Goal: Task Accomplishment & Management: Manage account settings

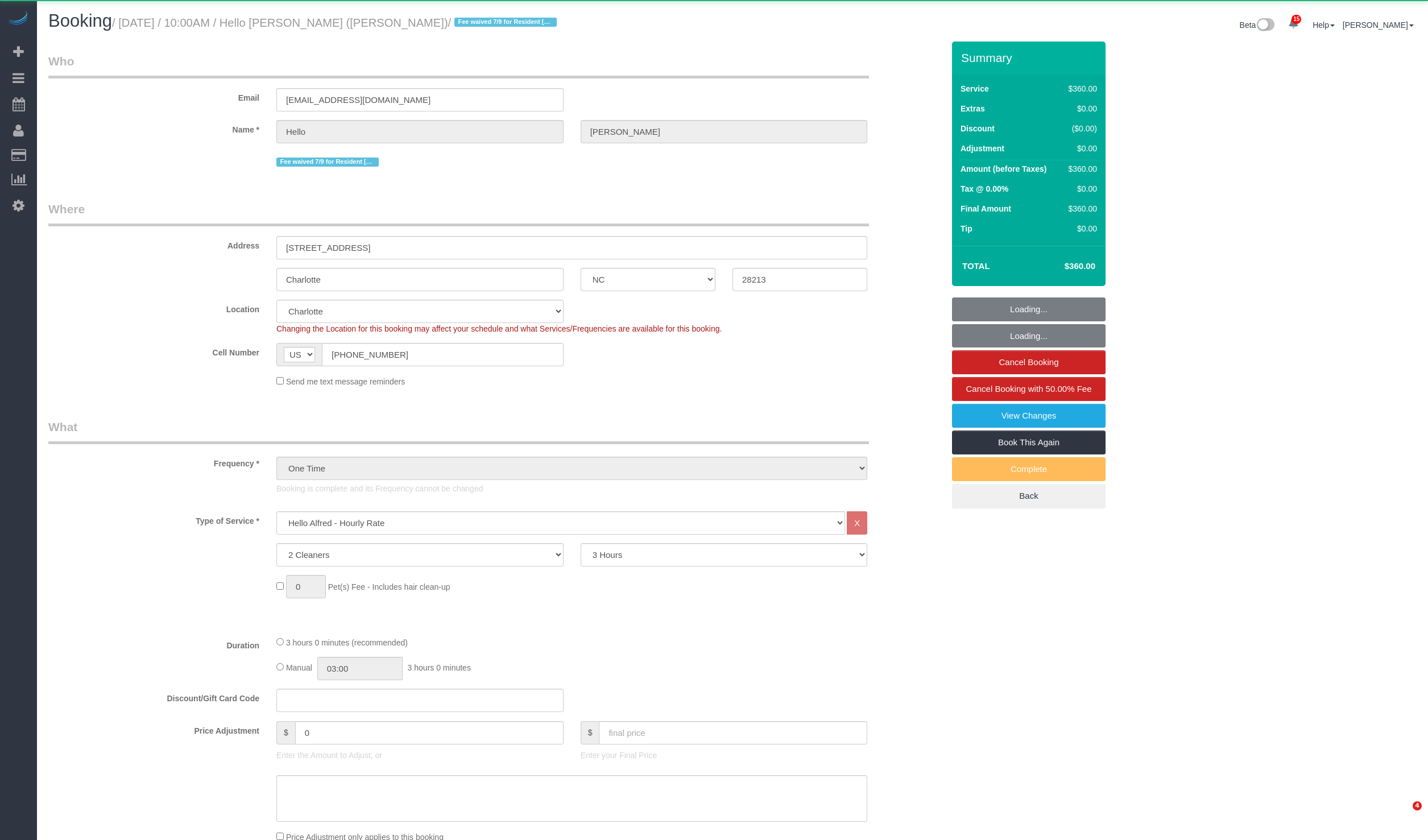
select select "NC"
select select "2"
select select "180"
select select "spot1"
select select "number:89"
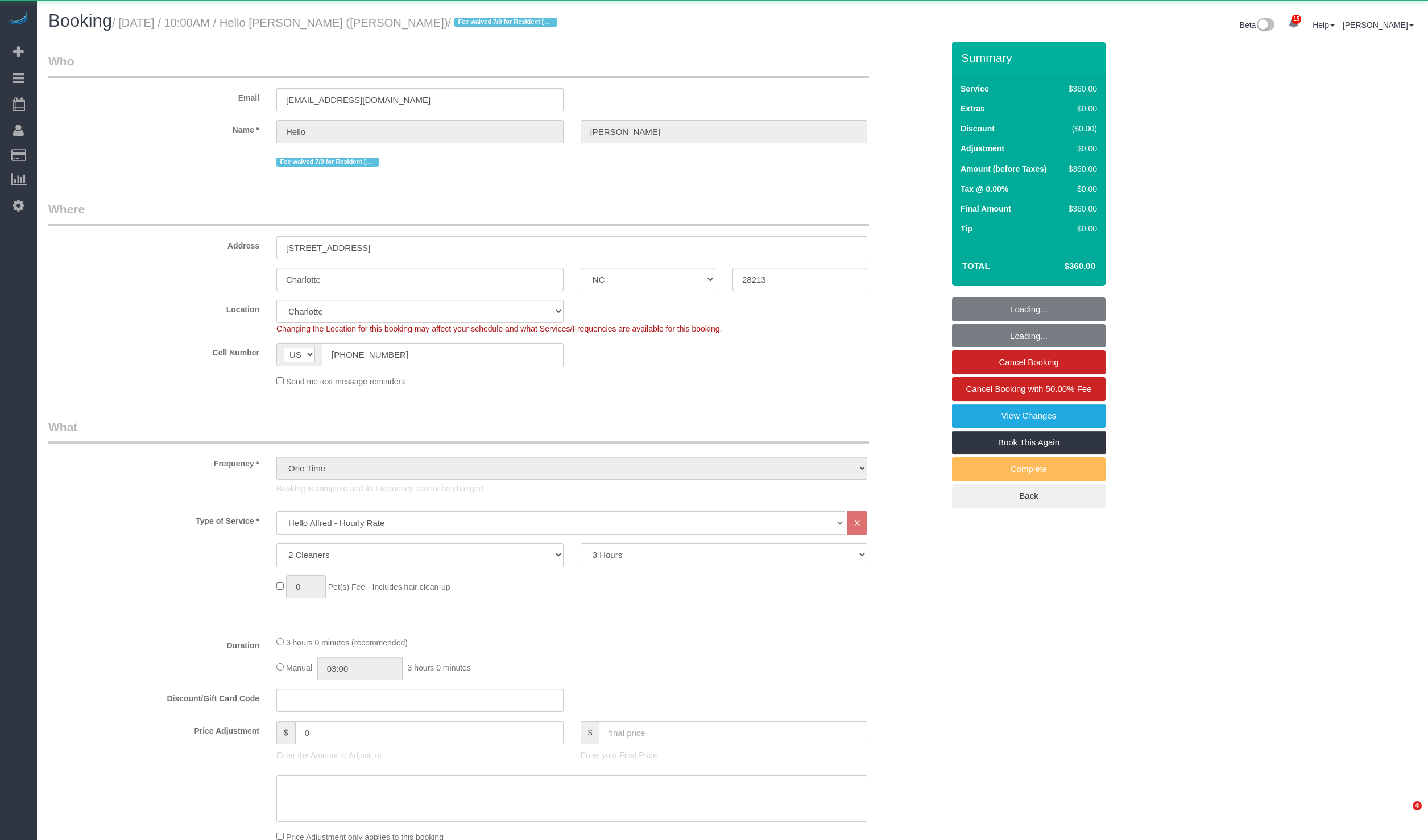
select select "number:90"
select select "number:15"
select select "number:5"
select select "object:1262"
select select "spot6"
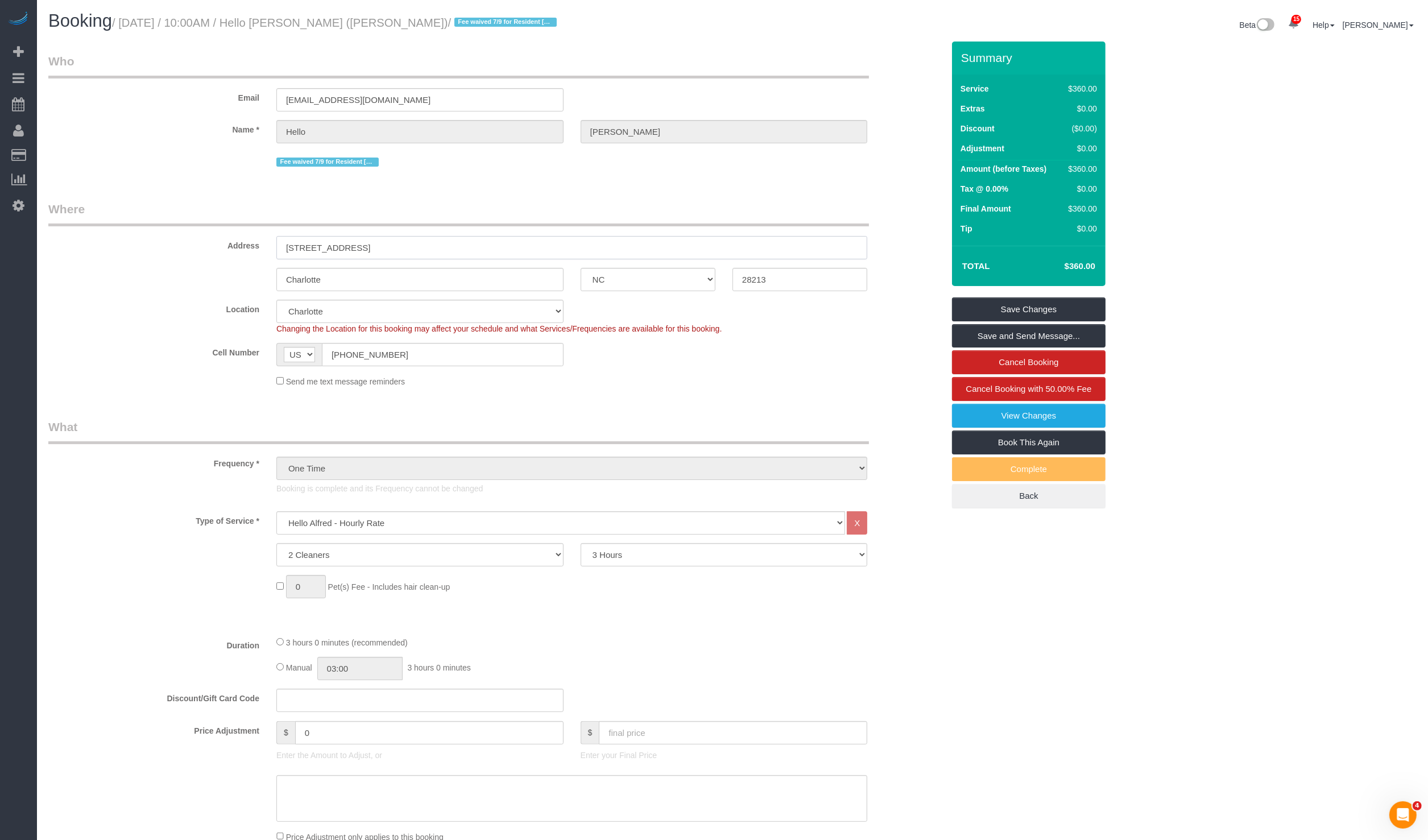
click at [378, 247] on input "[STREET_ADDRESS]" at bounding box center [572, 247] width 591 height 23
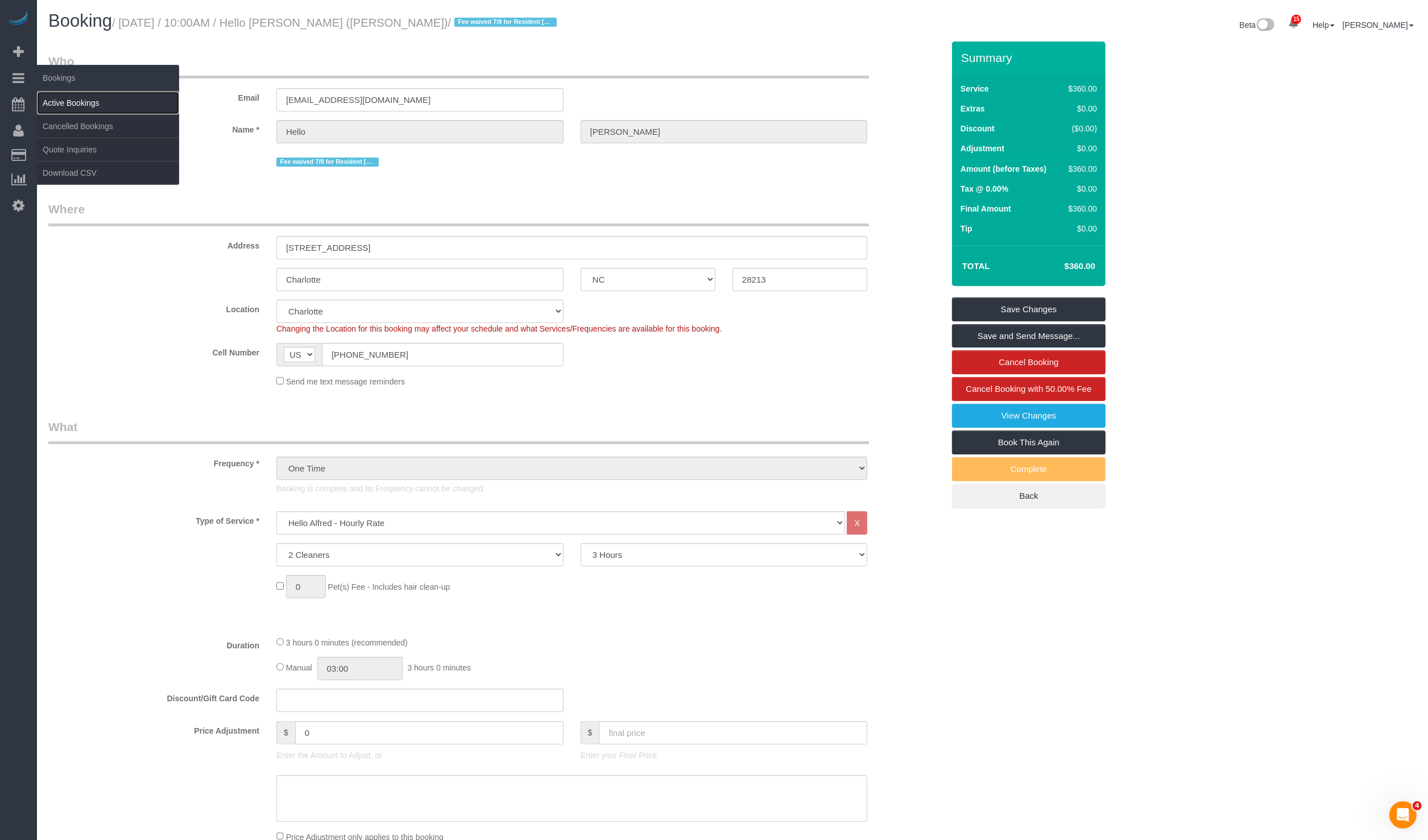
click at [76, 103] on link "Active Bookings" at bounding box center [108, 103] width 142 height 23
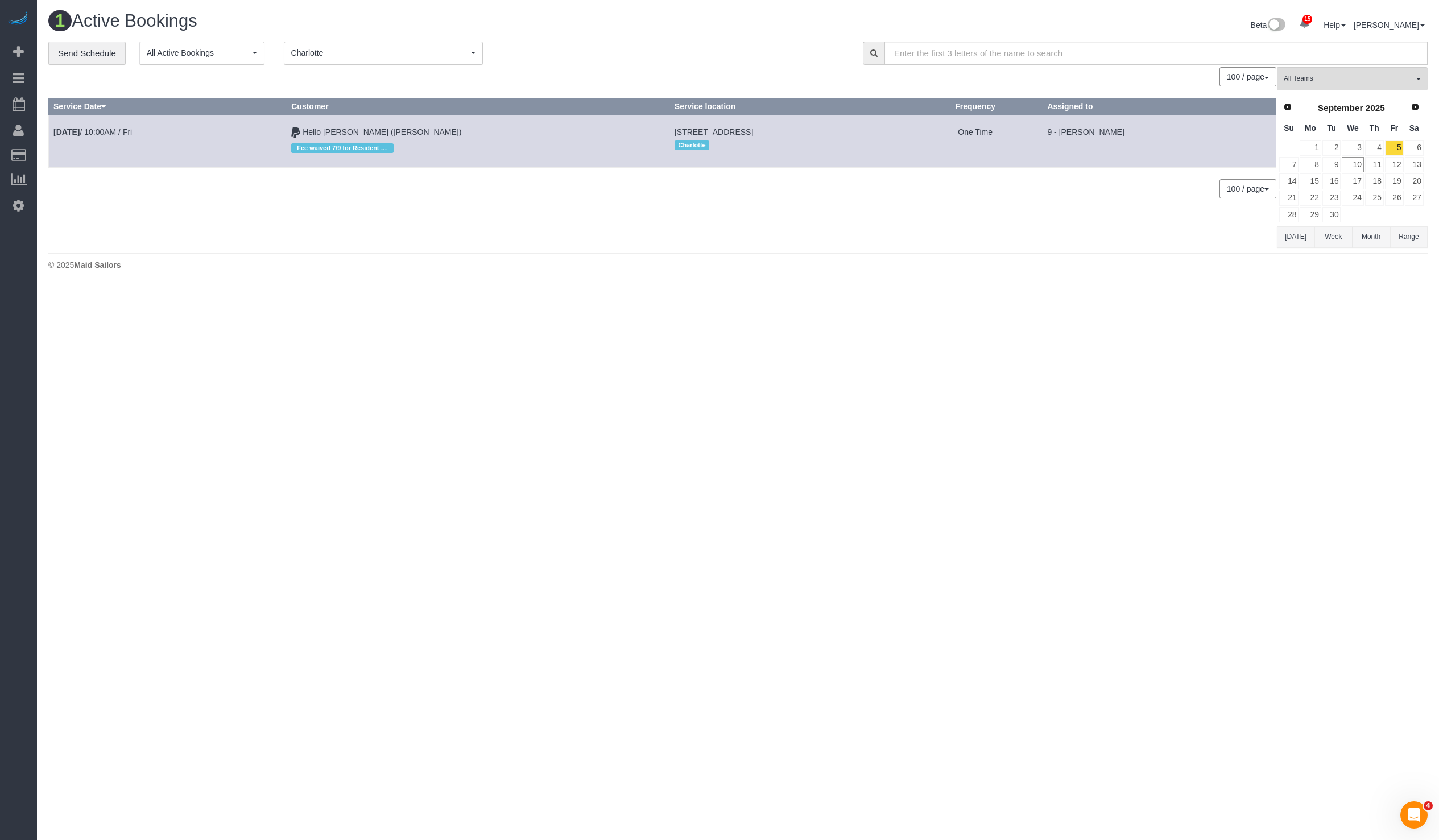
click at [697, 227] on div "0 Bookings found. We couldn't find any bookings that matched your search. Creat…" at bounding box center [662, 157] width 1228 height 180
click at [101, 128] on link "[DATE] 10:00AM / Fri" at bounding box center [93, 132] width 79 height 9
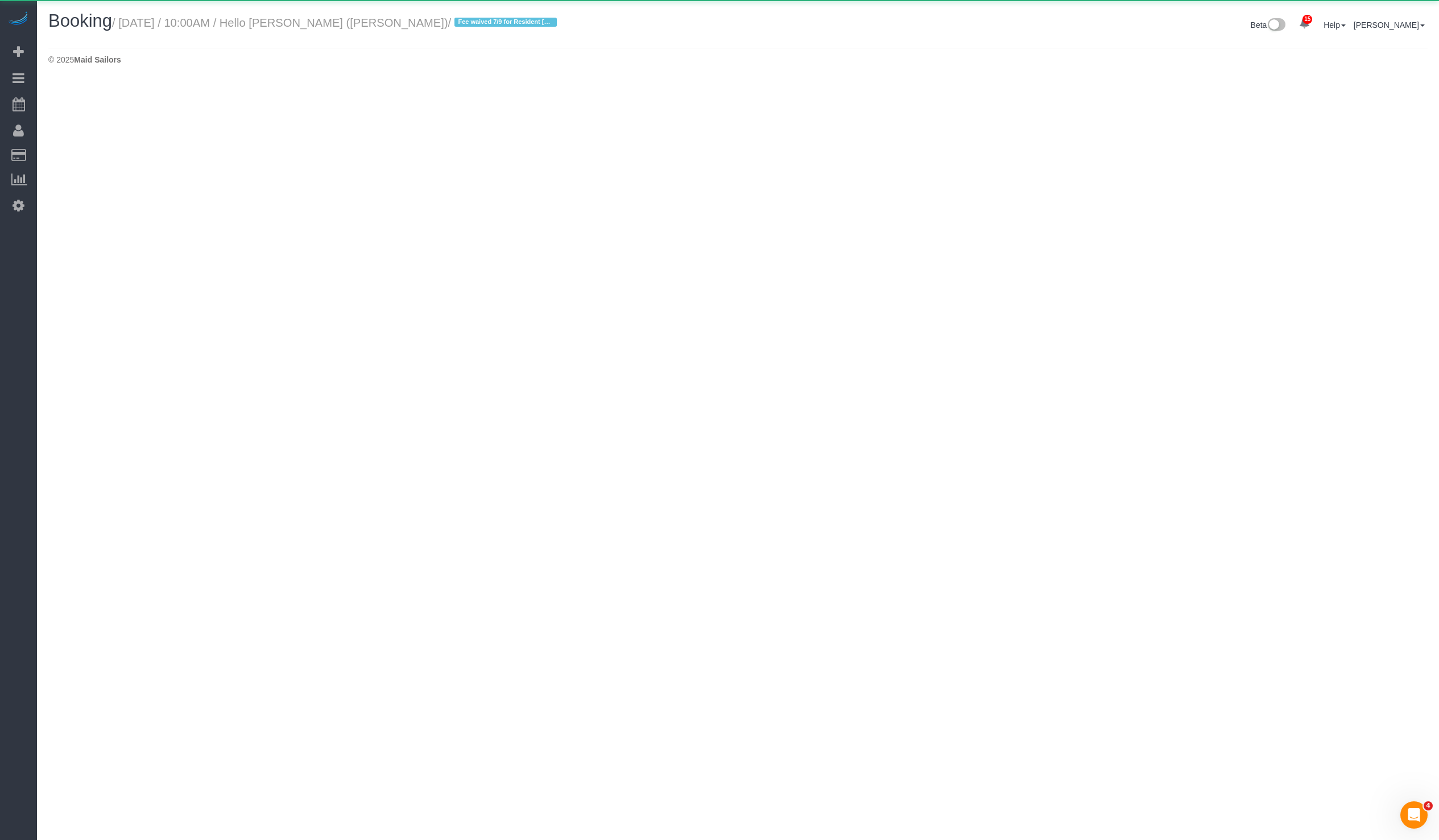
select select "NC"
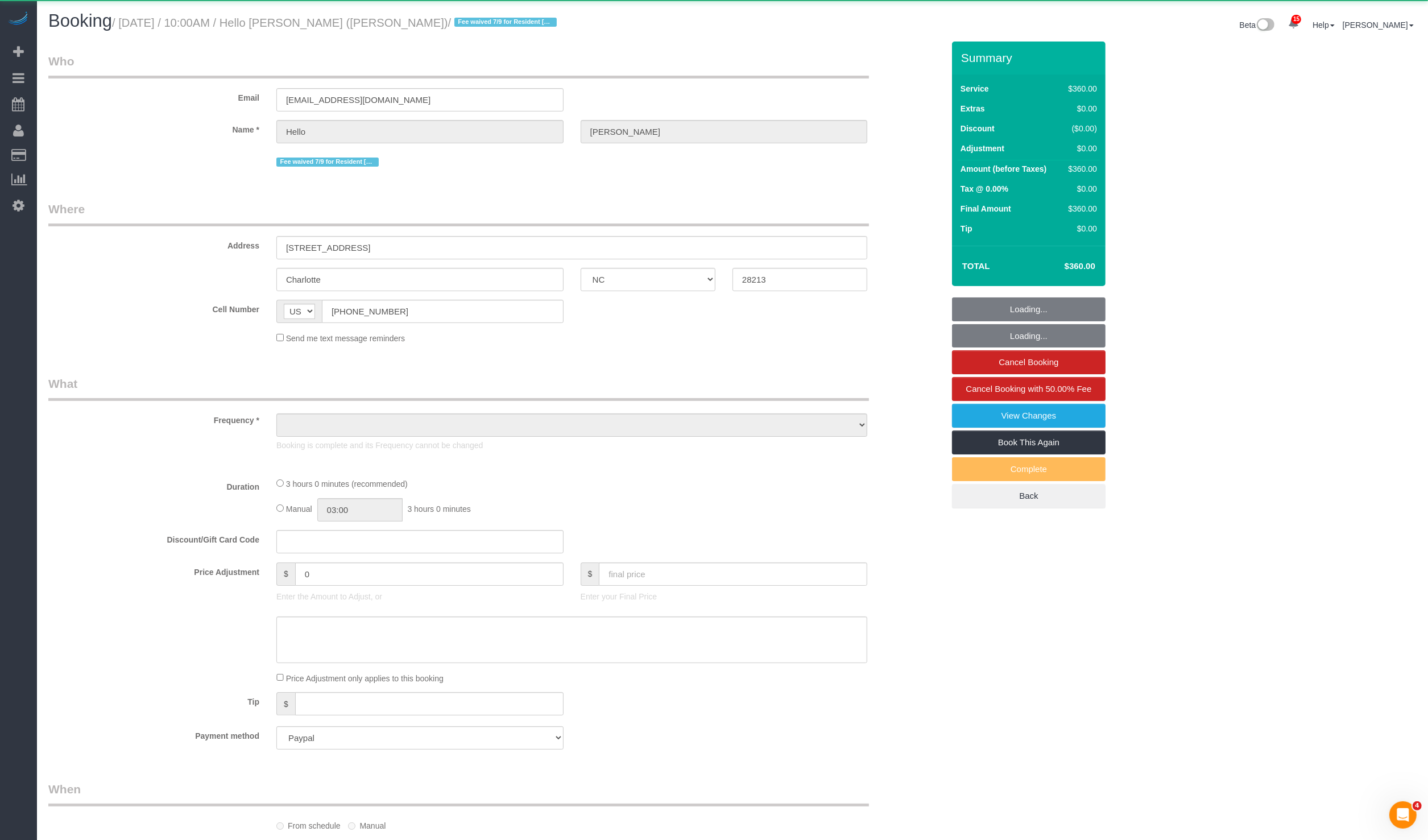
select select "object:2010"
select select "2"
select select "180"
select select "spot11"
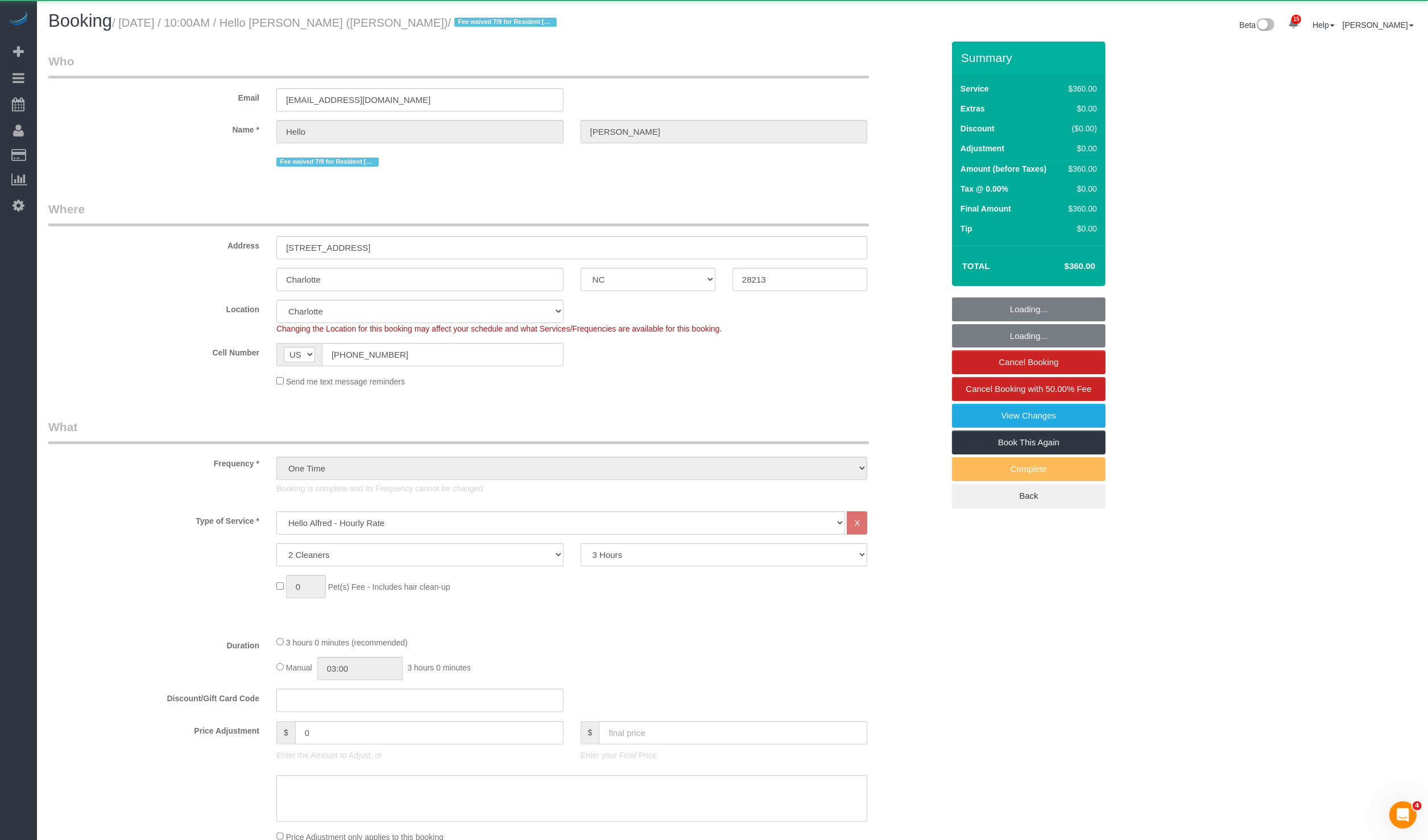
select select "number:89"
select select "number:90"
select select "number:15"
select select "number:5"
select select
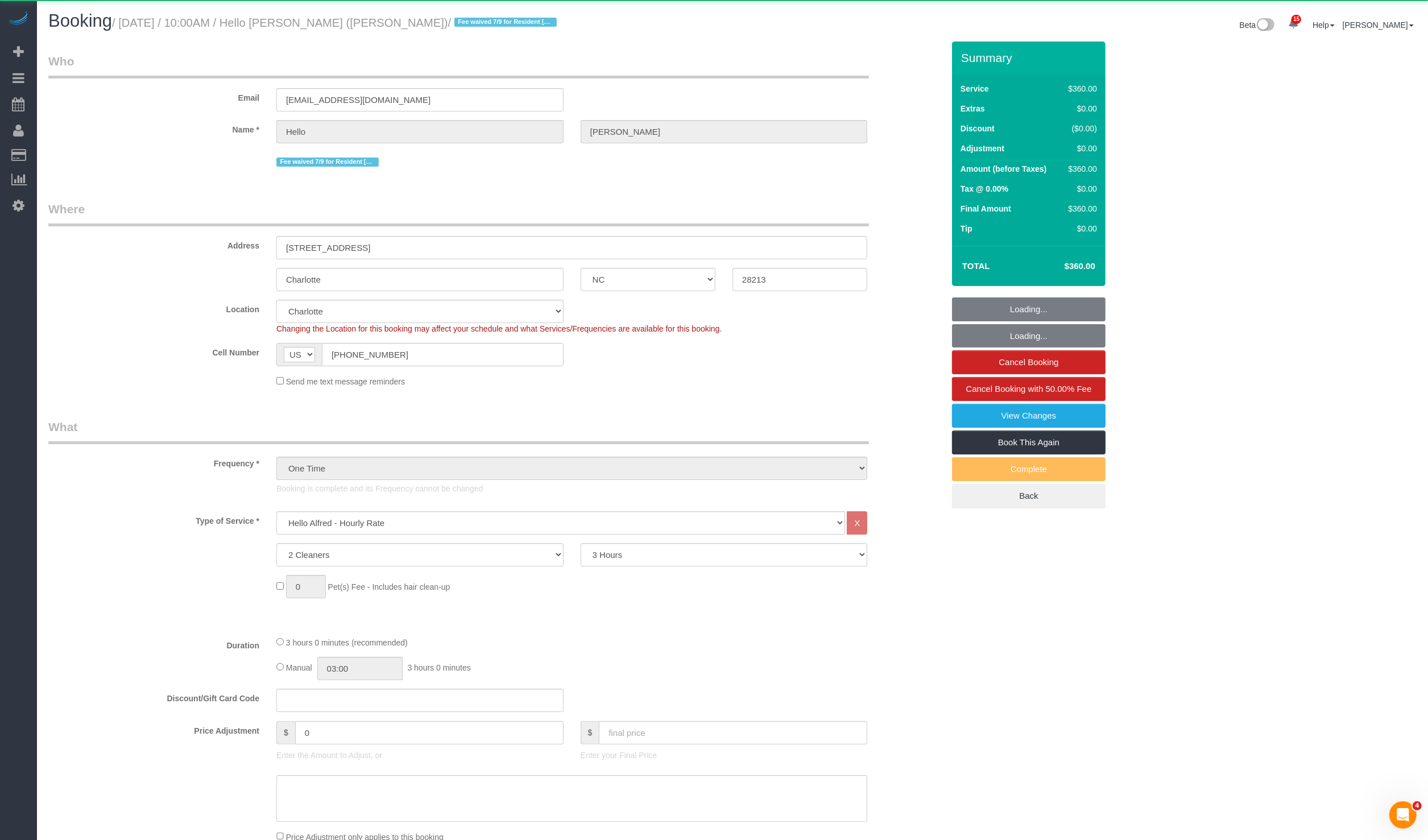
select select "object:2267"
select select "spot16"
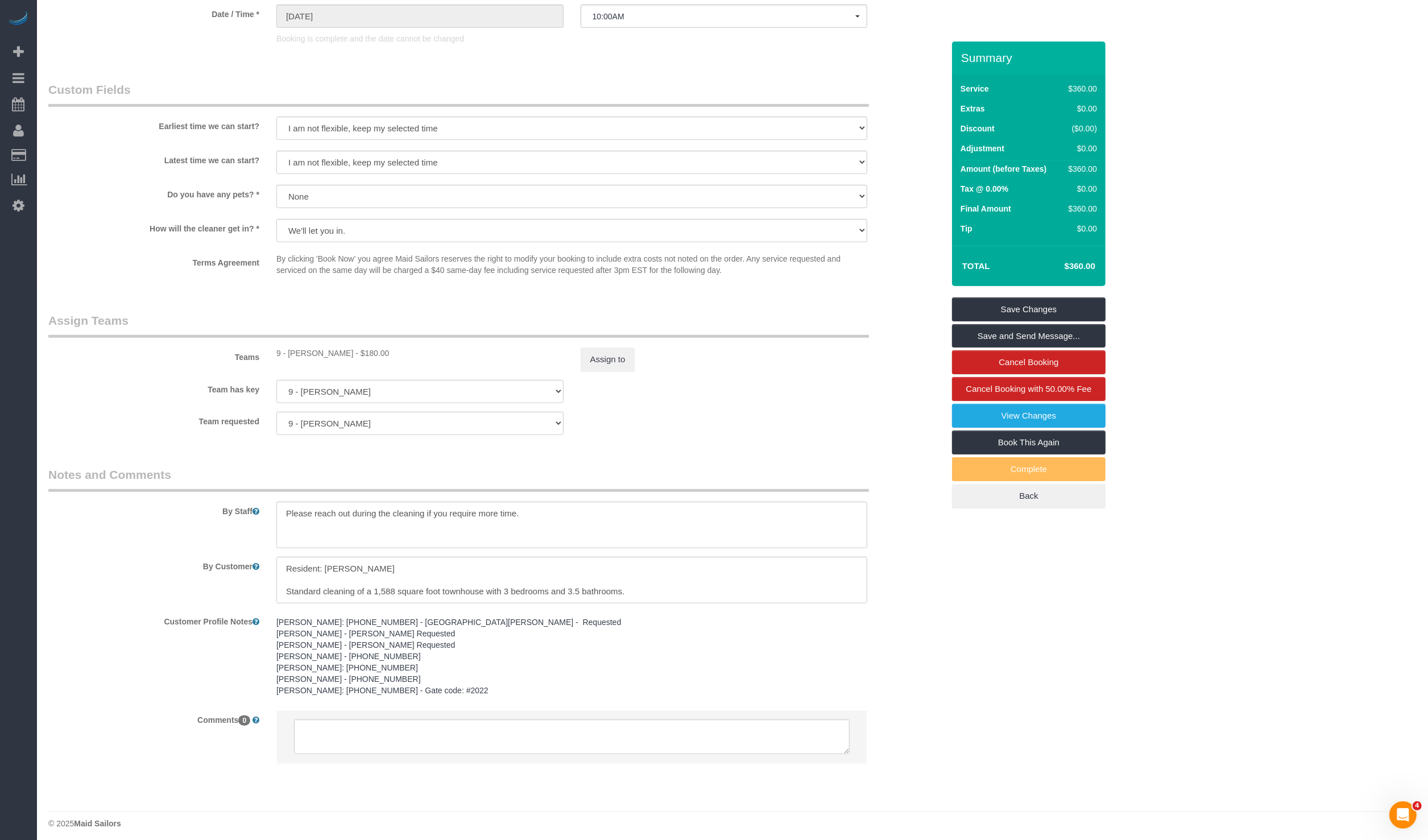
scroll to position [997, 0]
drag, startPoint x: 344, startPoint y: 567, endPoint x: 324, endPoint y: 567, distance: 20.0
click at [324, 567] on textarea "To enrich screen reader interactions, please activate Accessibility in Grammarl…" at bounding box center [572, 577] width 591 height 47
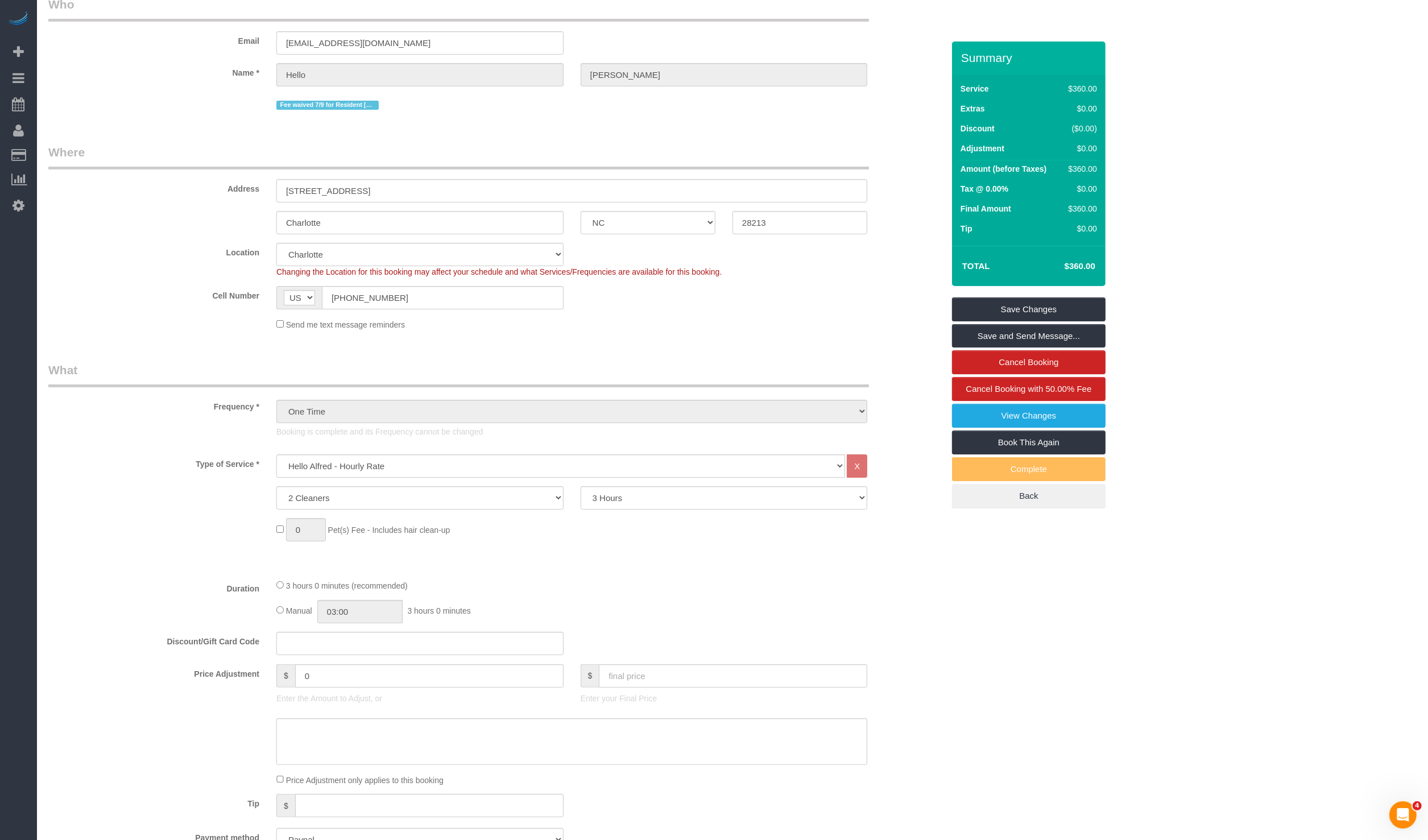
scroll to position [0, 0]
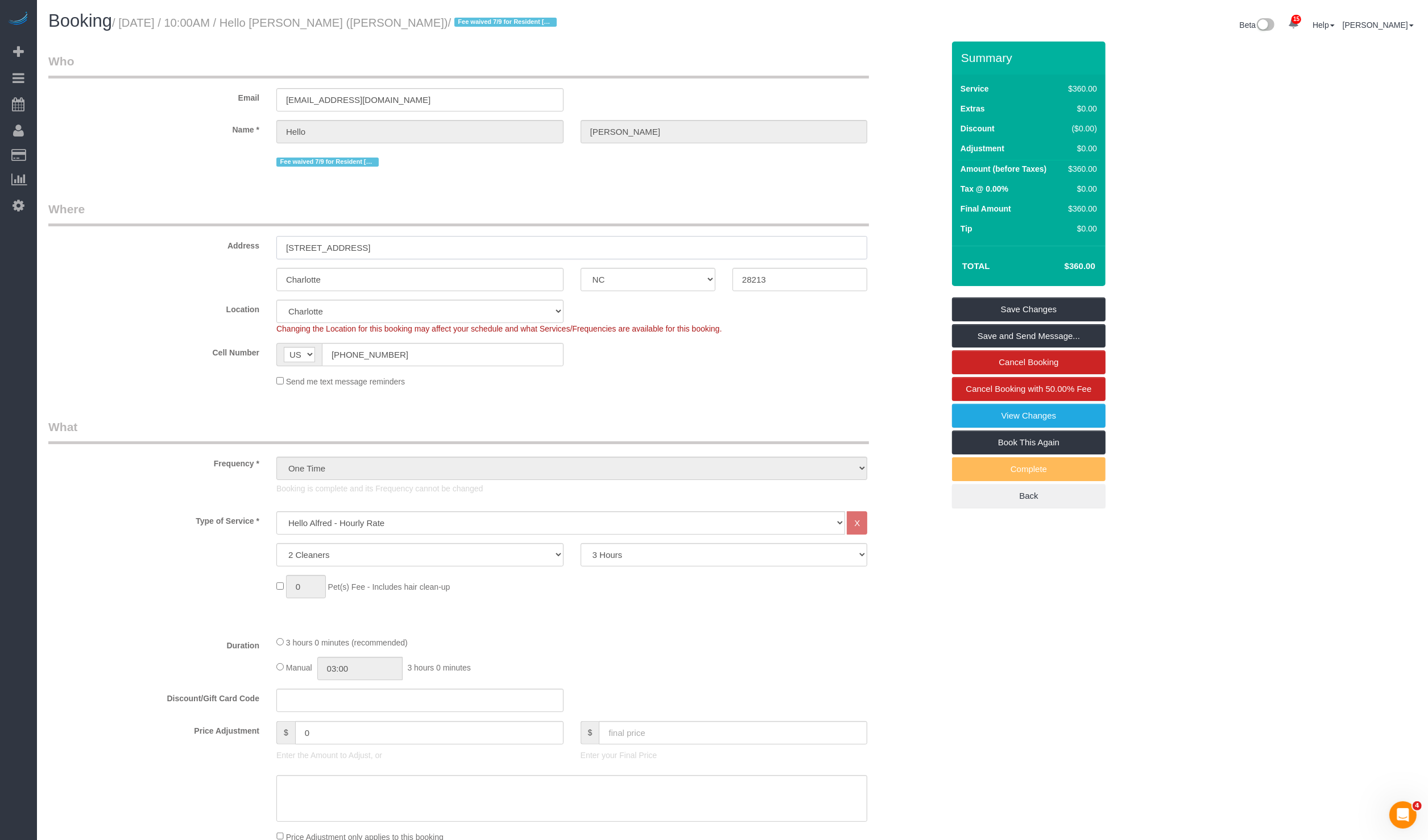
click at [331, 251] on input "[STREET_ADDRESS]" at bounding box center [572, 247] width 591 height 23
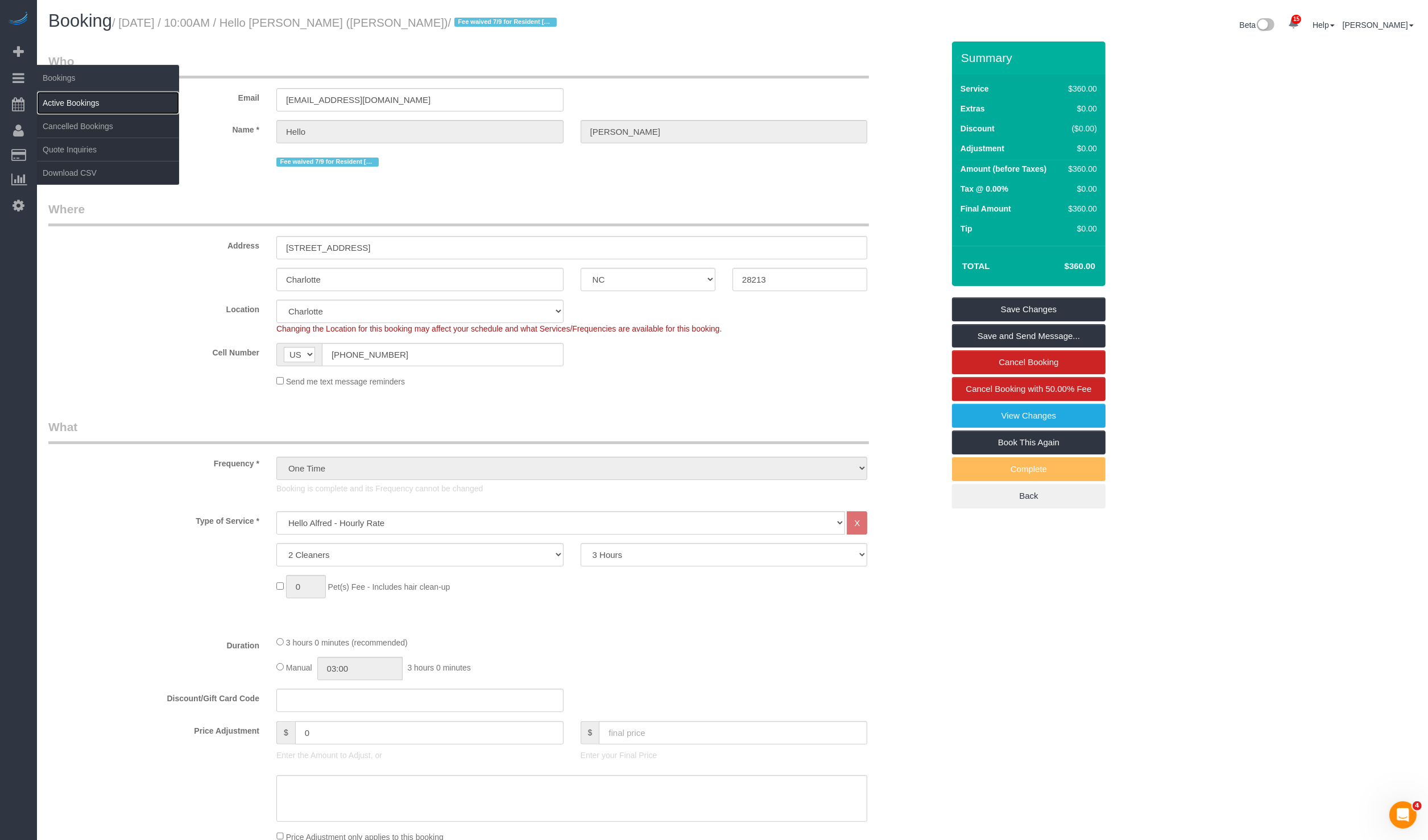
click at [82, 93] on link "Active Bookings" at bounding box center [108, 103] width 142 height 23
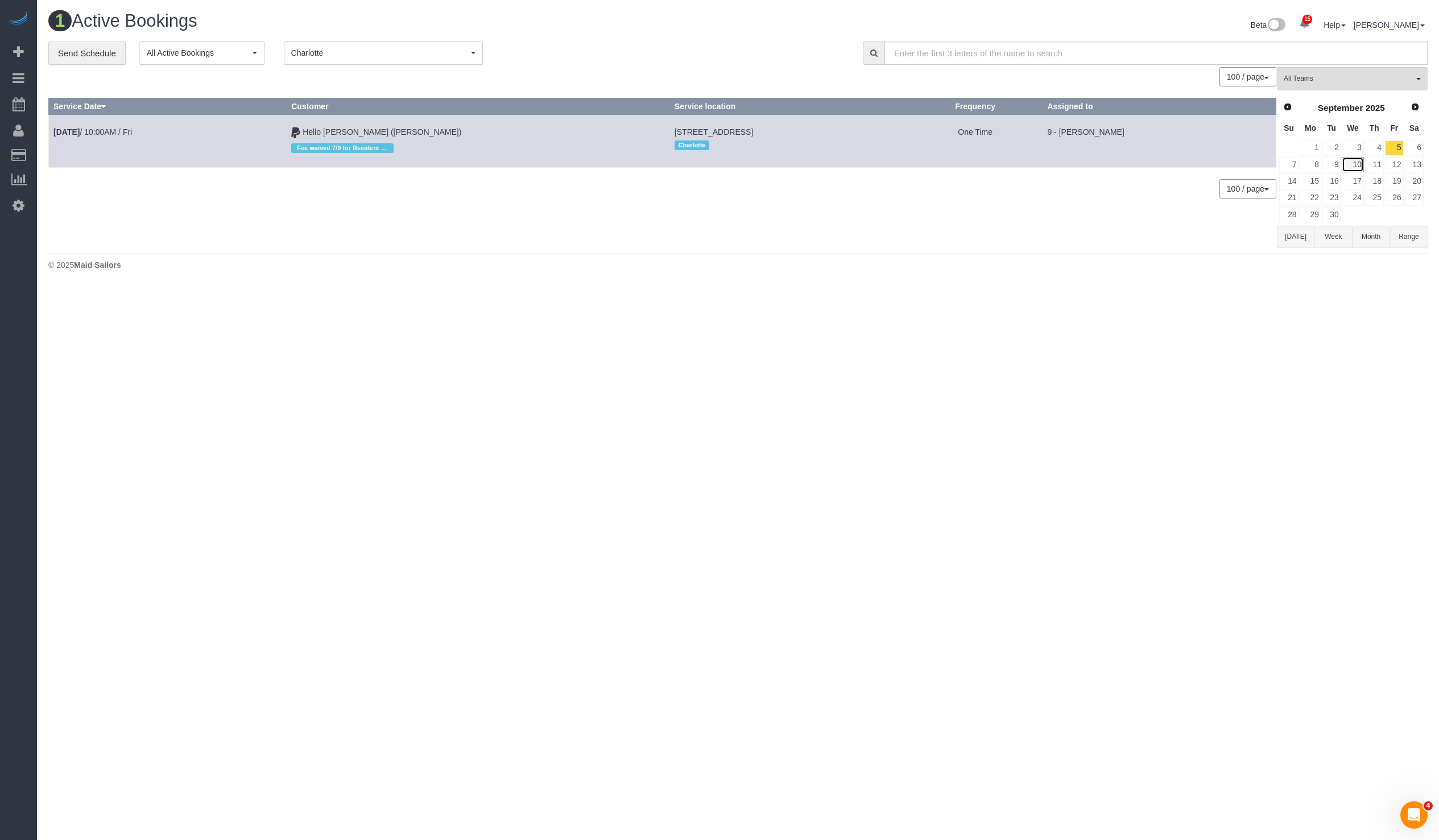
click at [1359, 165] on link "10" at bounding box center [1352, 165] width 21 height 15
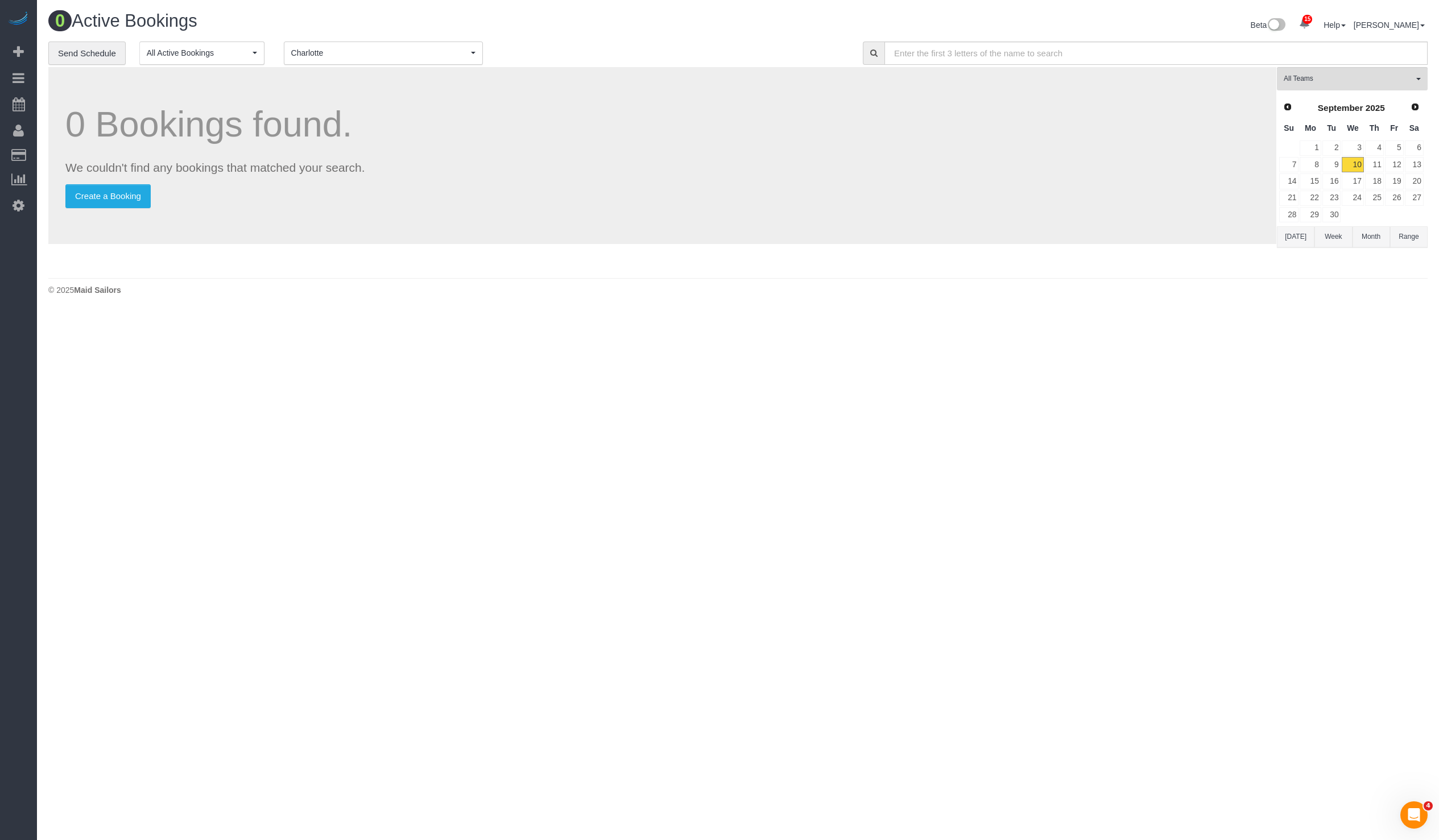
click at [372, 54] on span "Charlotte" at bounding box center [379, 53] width 177 height 11
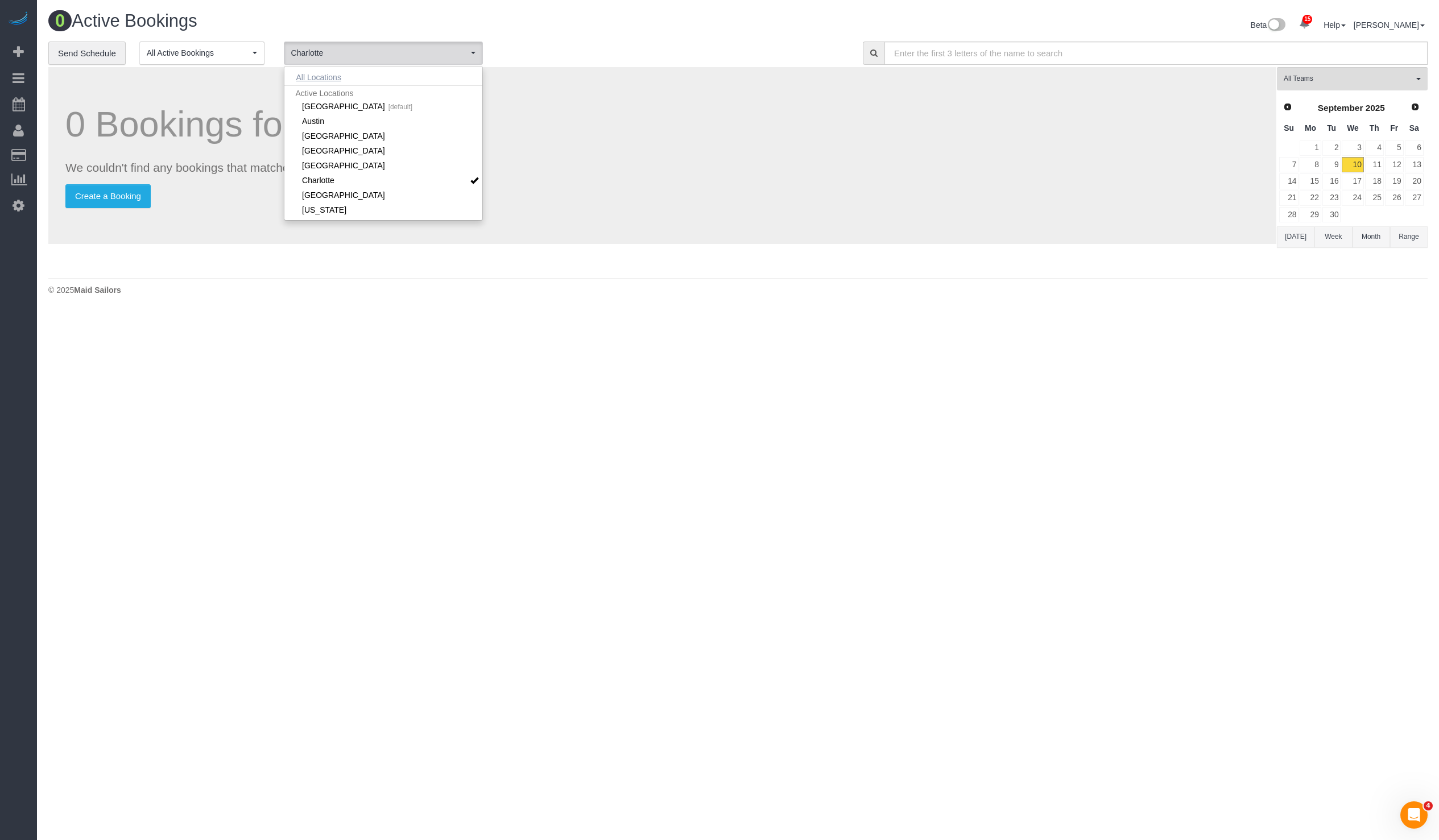
click at [336, 77] on button "All Locations" at bounding box center [319, 77] width 69 height 16
click at [832, 179] on div "0 Bookings found. We couldn't find any bookings that matched your search. Creat…" at bounding box center [662, 155] width 1228 height 177
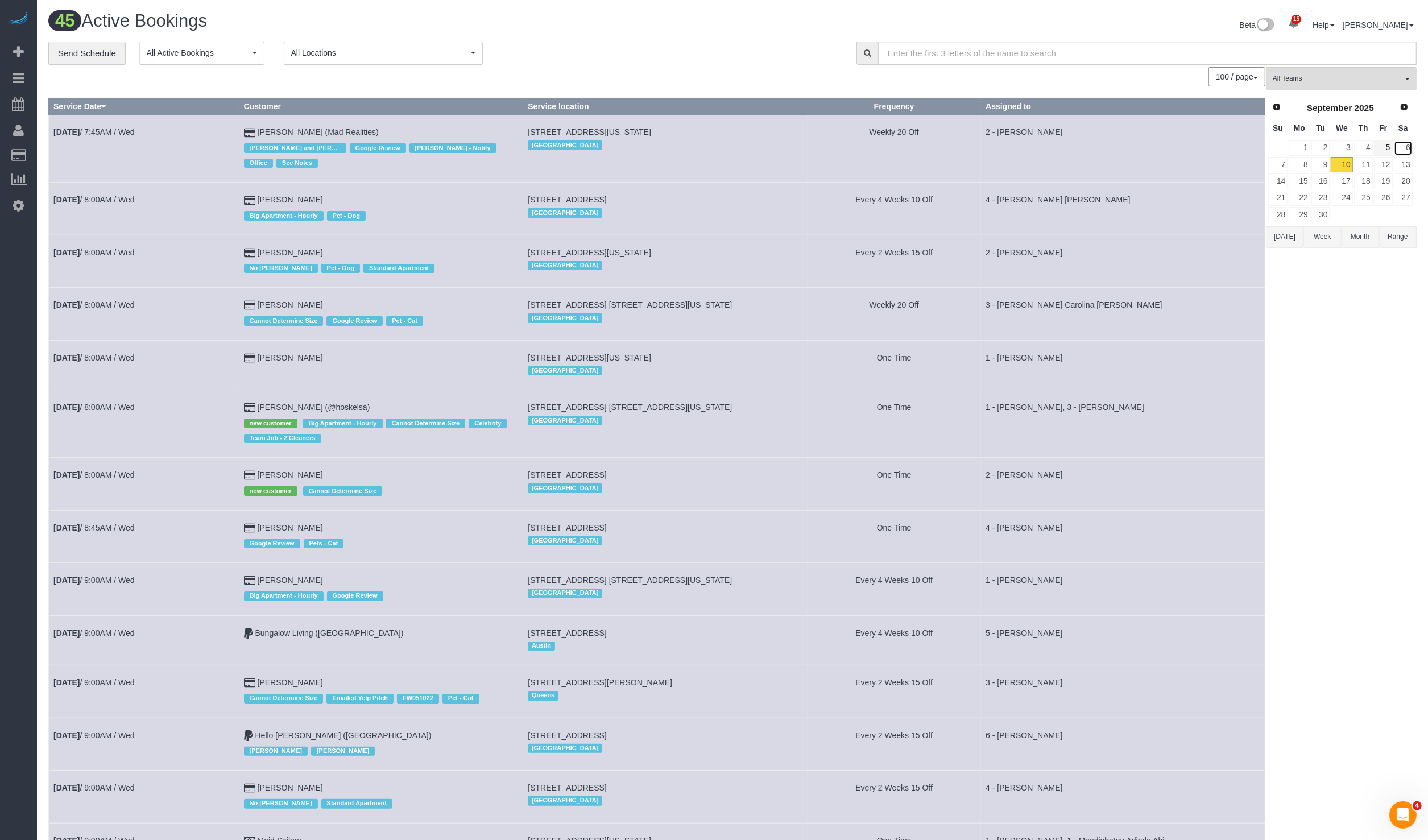
click at [1395, 151] on link "6" at bounding box center [1403, 148] width 19 height 15
click at [1390, 149] on link "5" at bounding box center [1384, 148] width 19 height 15
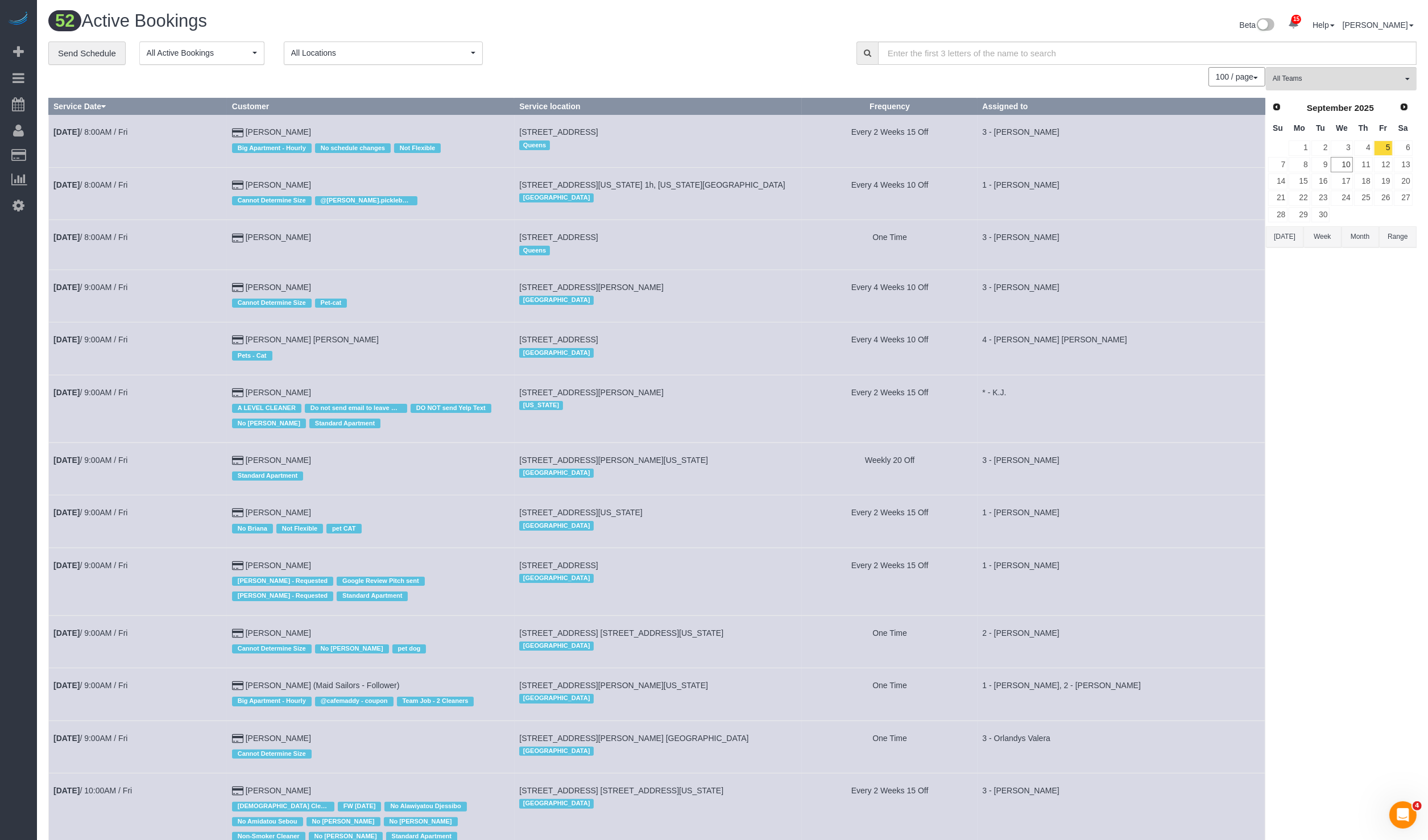
click at [368, 41] on button "All Locations" at bounding box center [384, 53] width 199 height 23
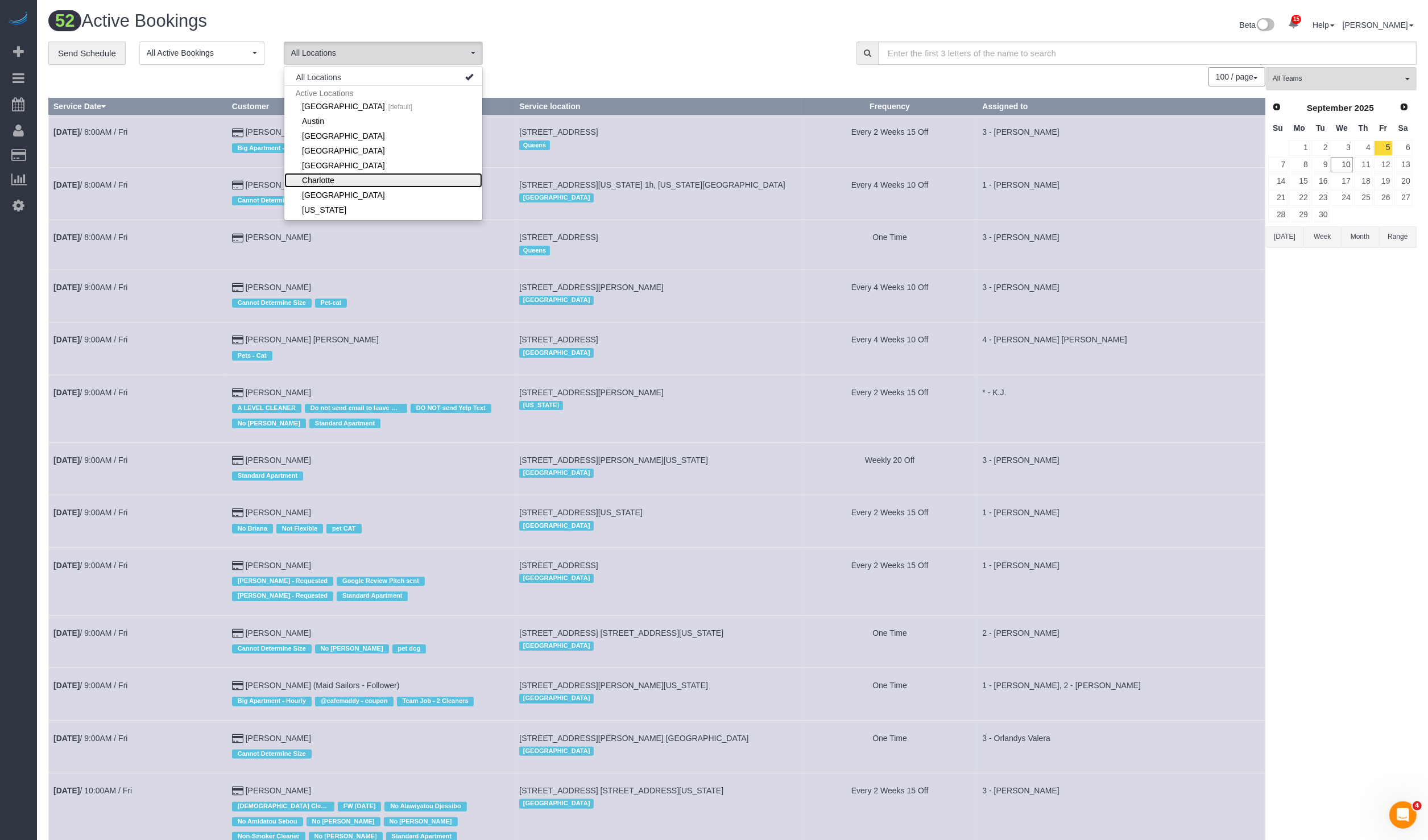
click at [333, 175] on link "Charlotte" at bounding box center [383, 180] width 198 height 15
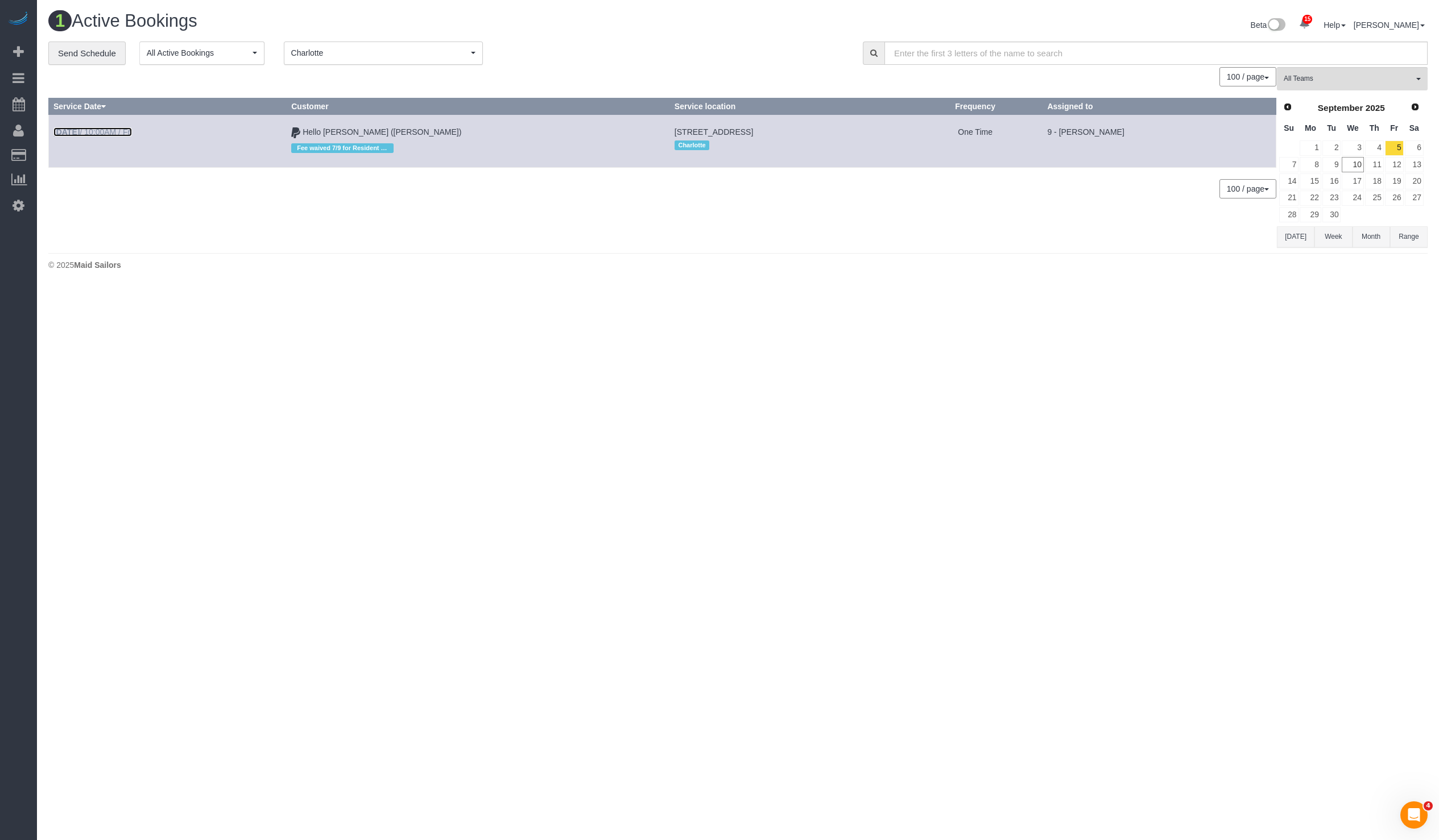
click at [131, 130] on link "[DATE] 10:00AM / Fri" at bounding box center [93, 132] width 79 height 9
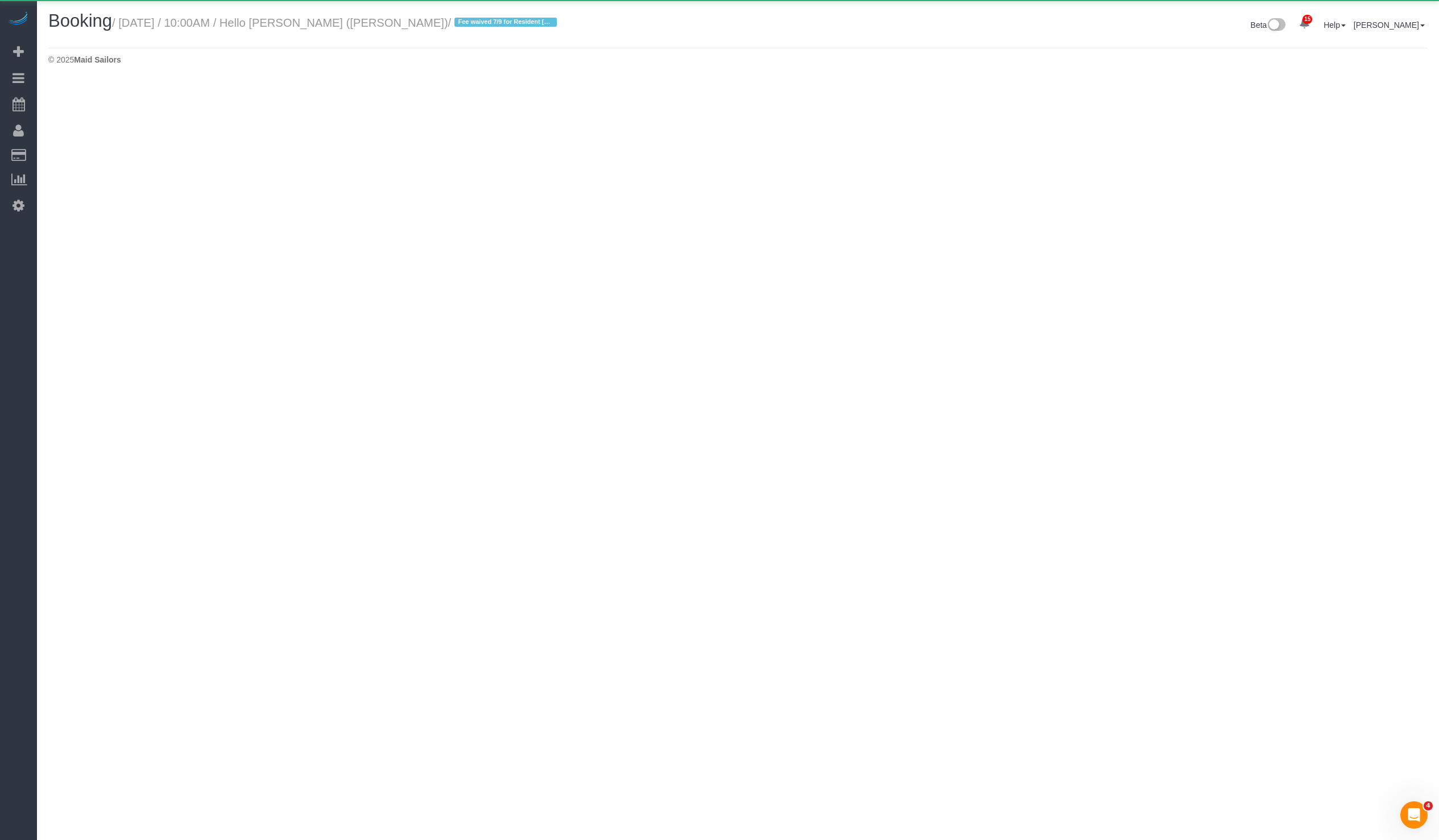
select select "NC"
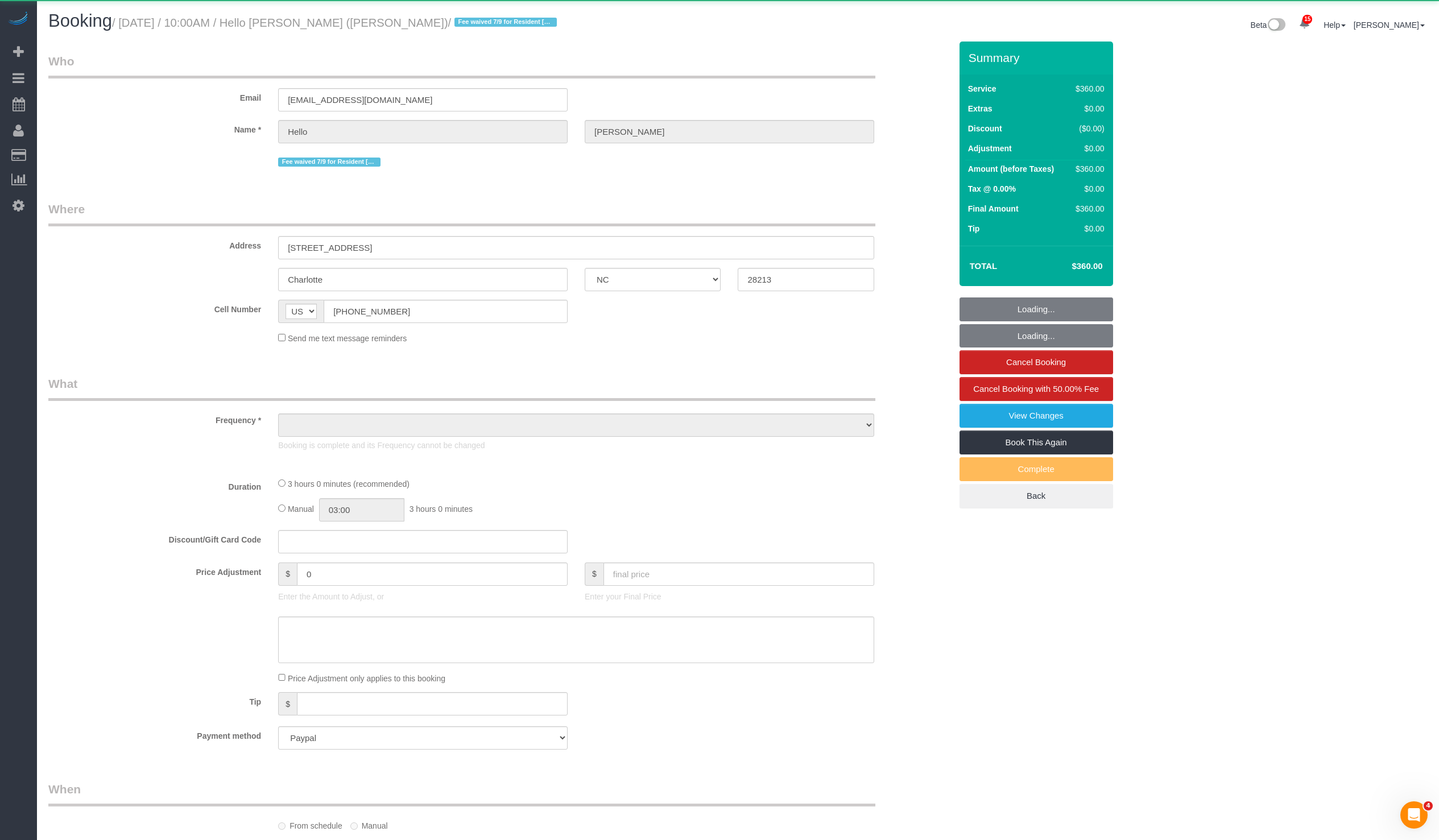
select select "2"
select select "180"
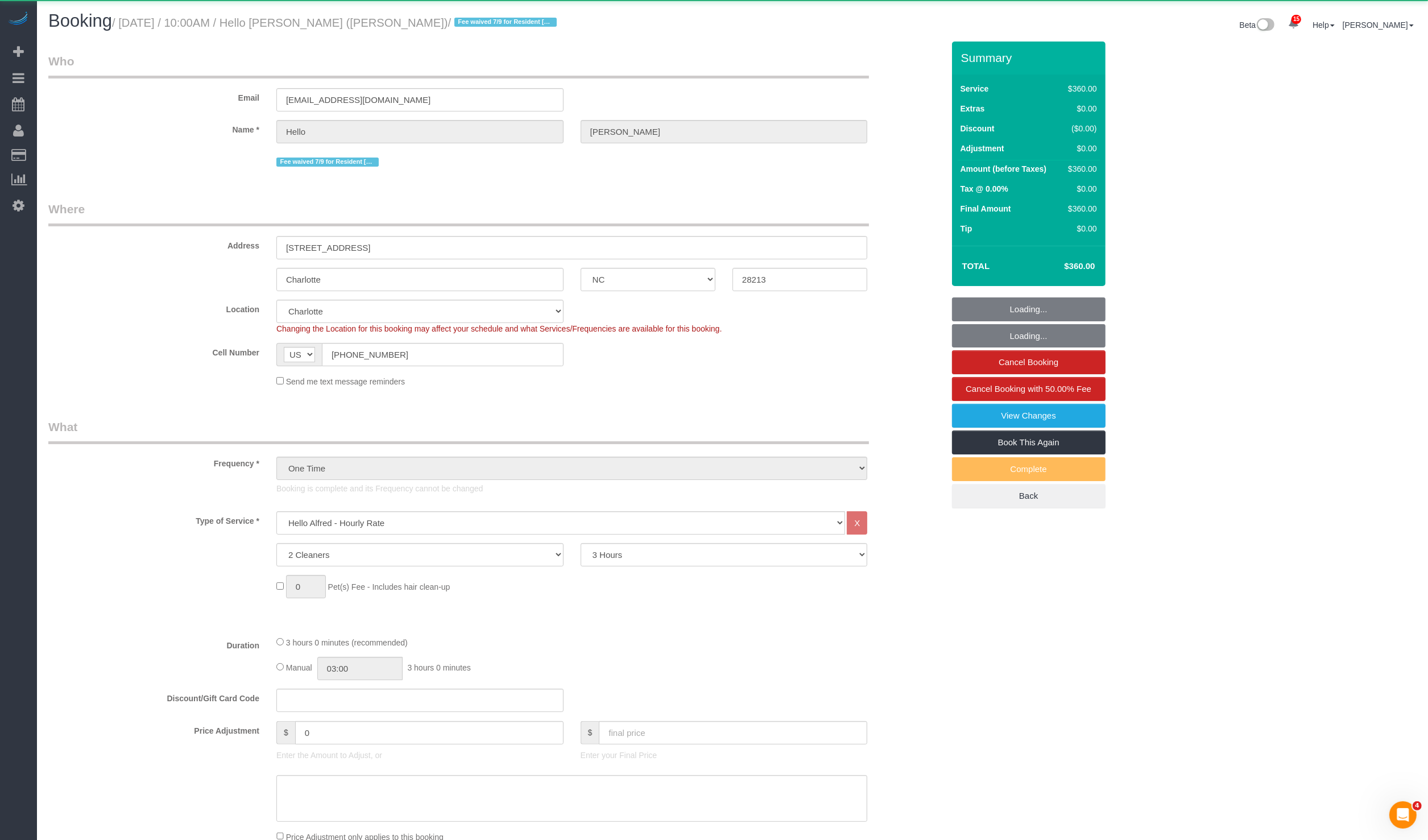
select select "object:5793"
select select "spot26"
select select "number:89"
select select "number:90"
select select "number:15"
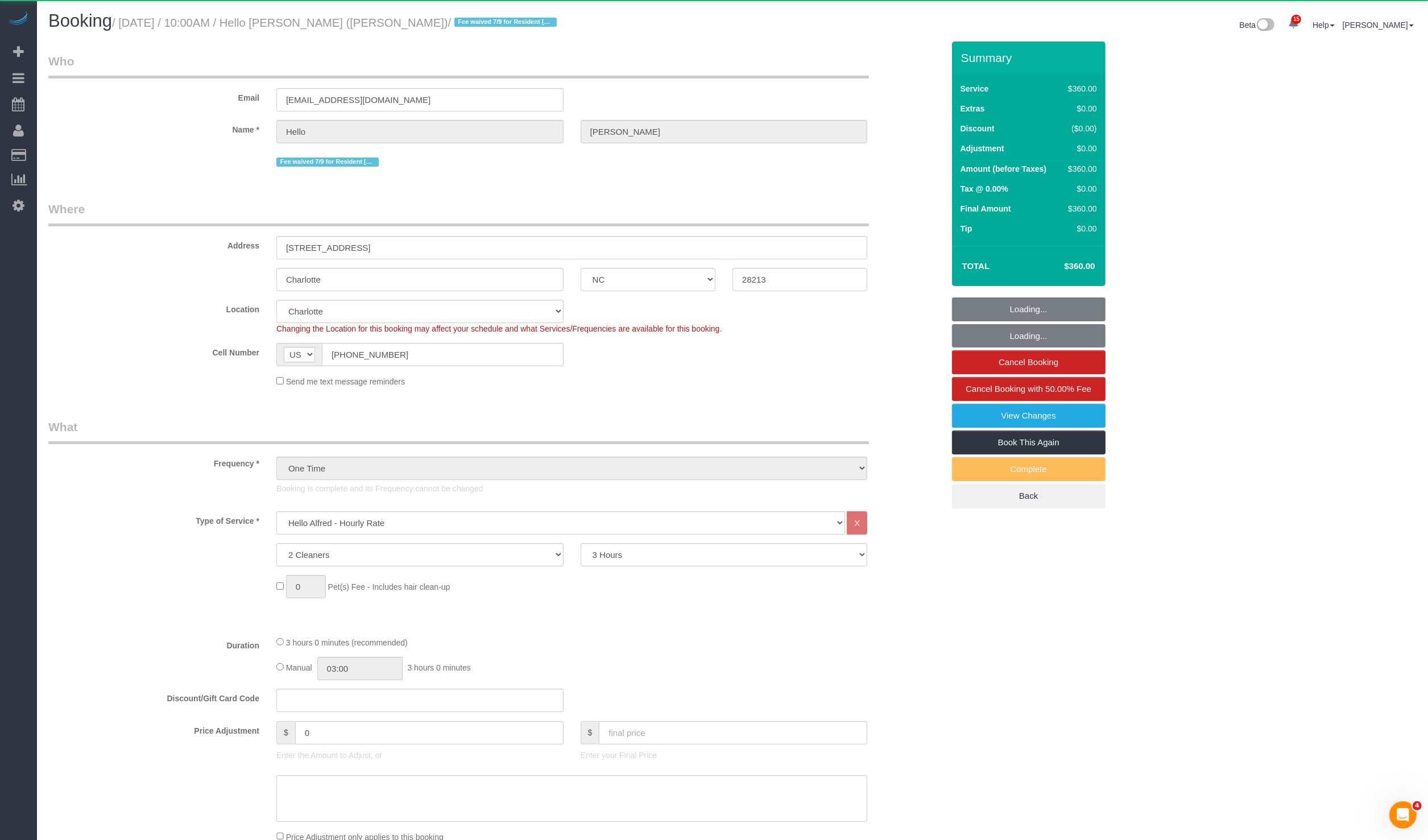
select select "number:5"
